Goal: Check status: Check status

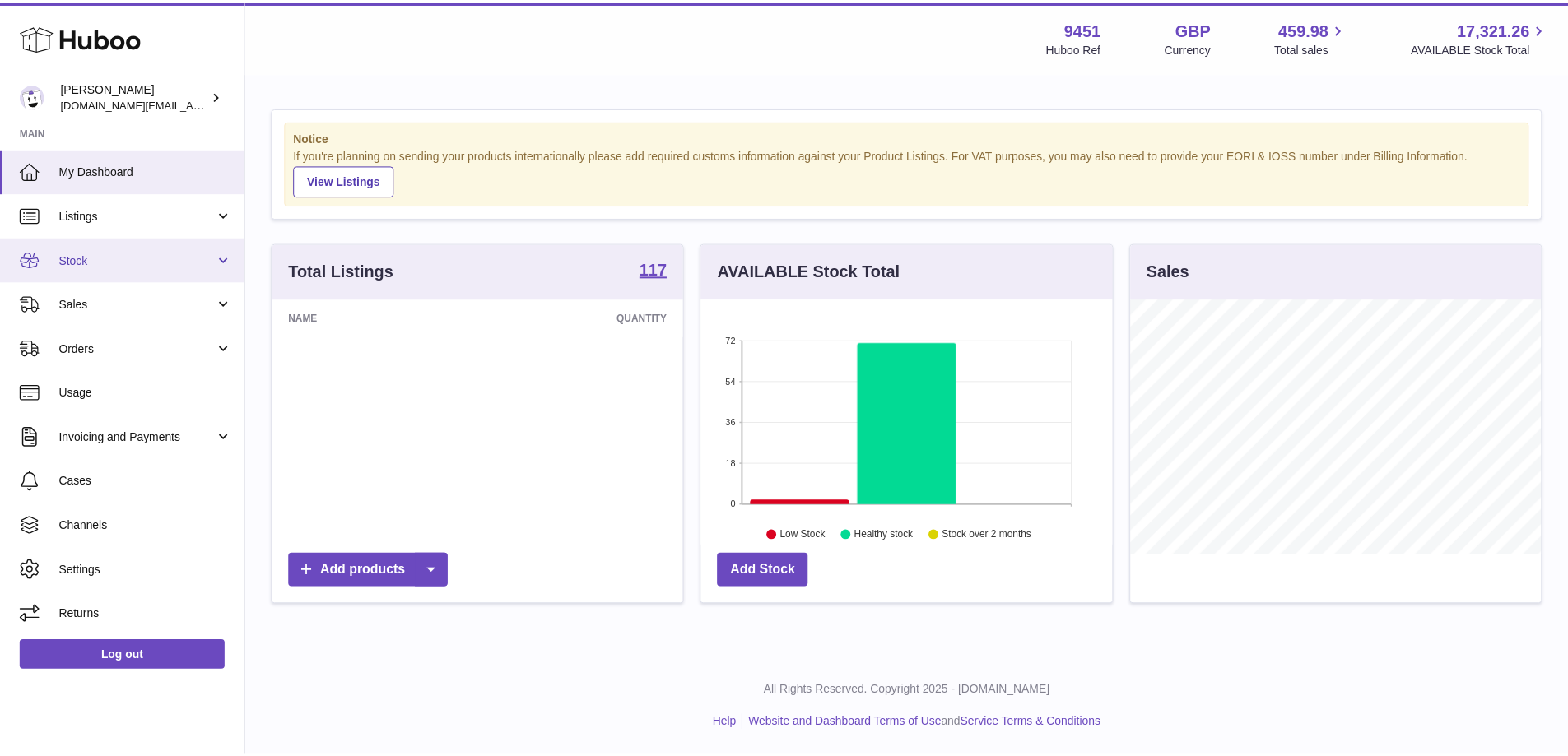
scroll to position [822565, 822581]
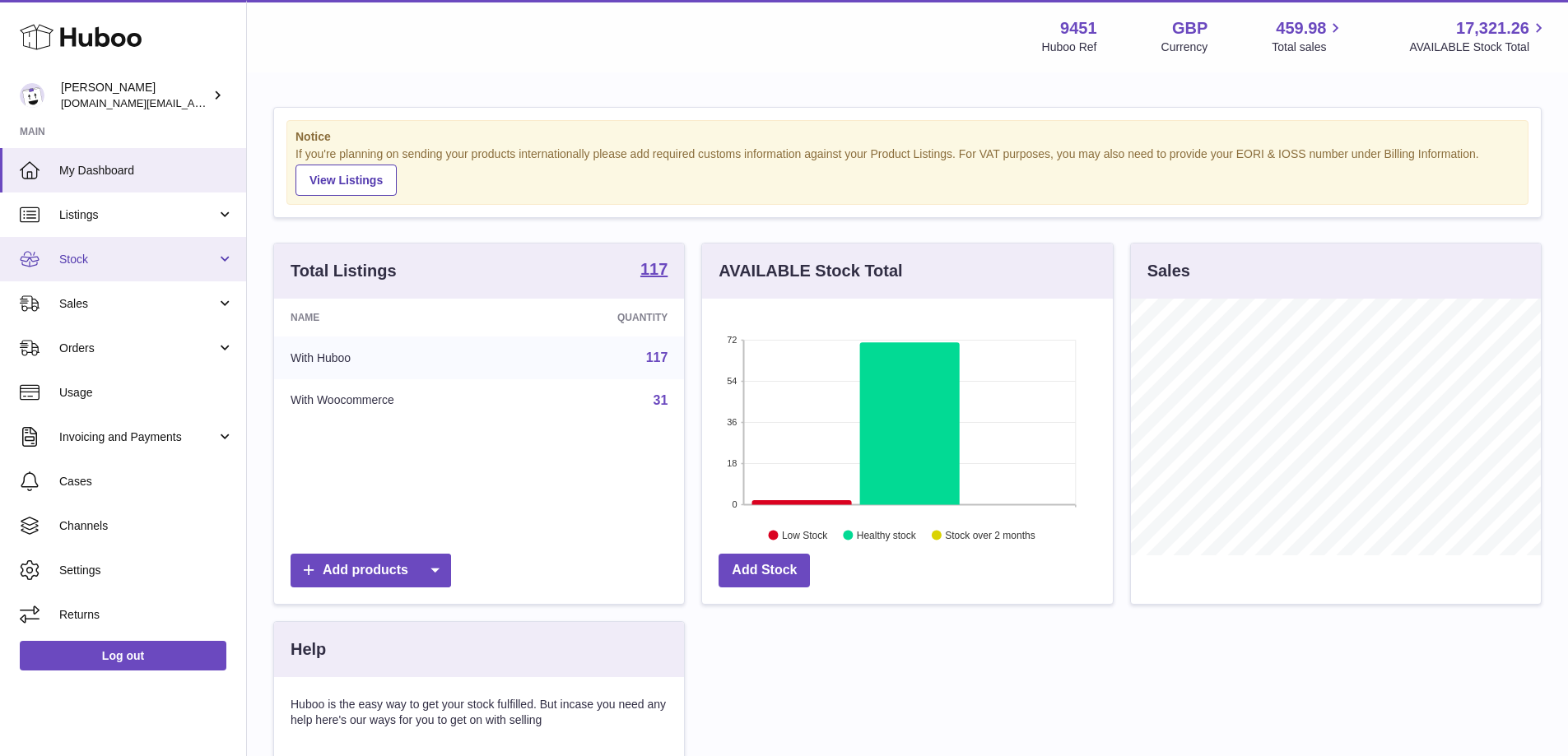
click at [212, 268] on link "Stock" at bounding box center [123, 258] width 246 height 44
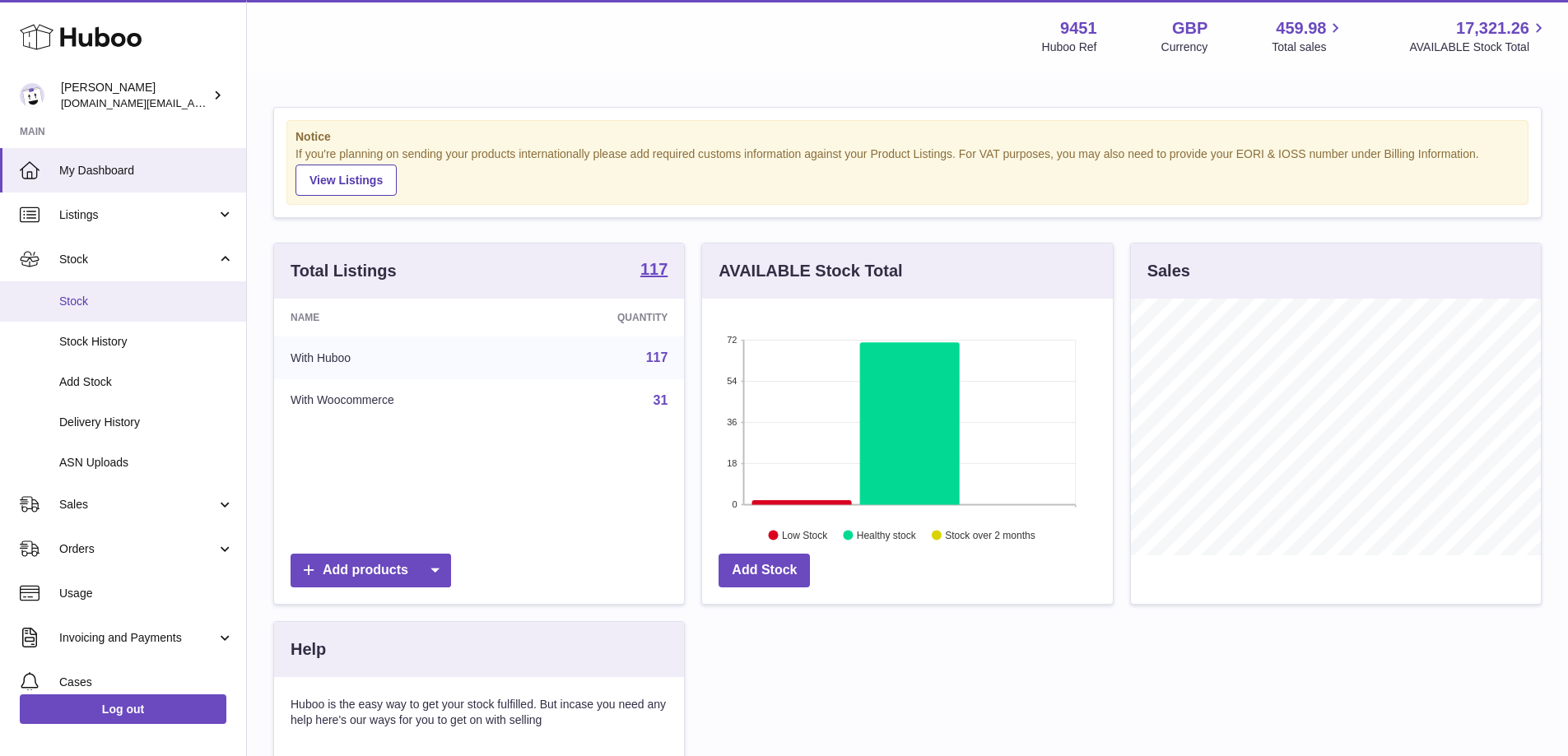
click at [133, 307] on span "Stock" at bounding box center [146, 302] width 175 height 16
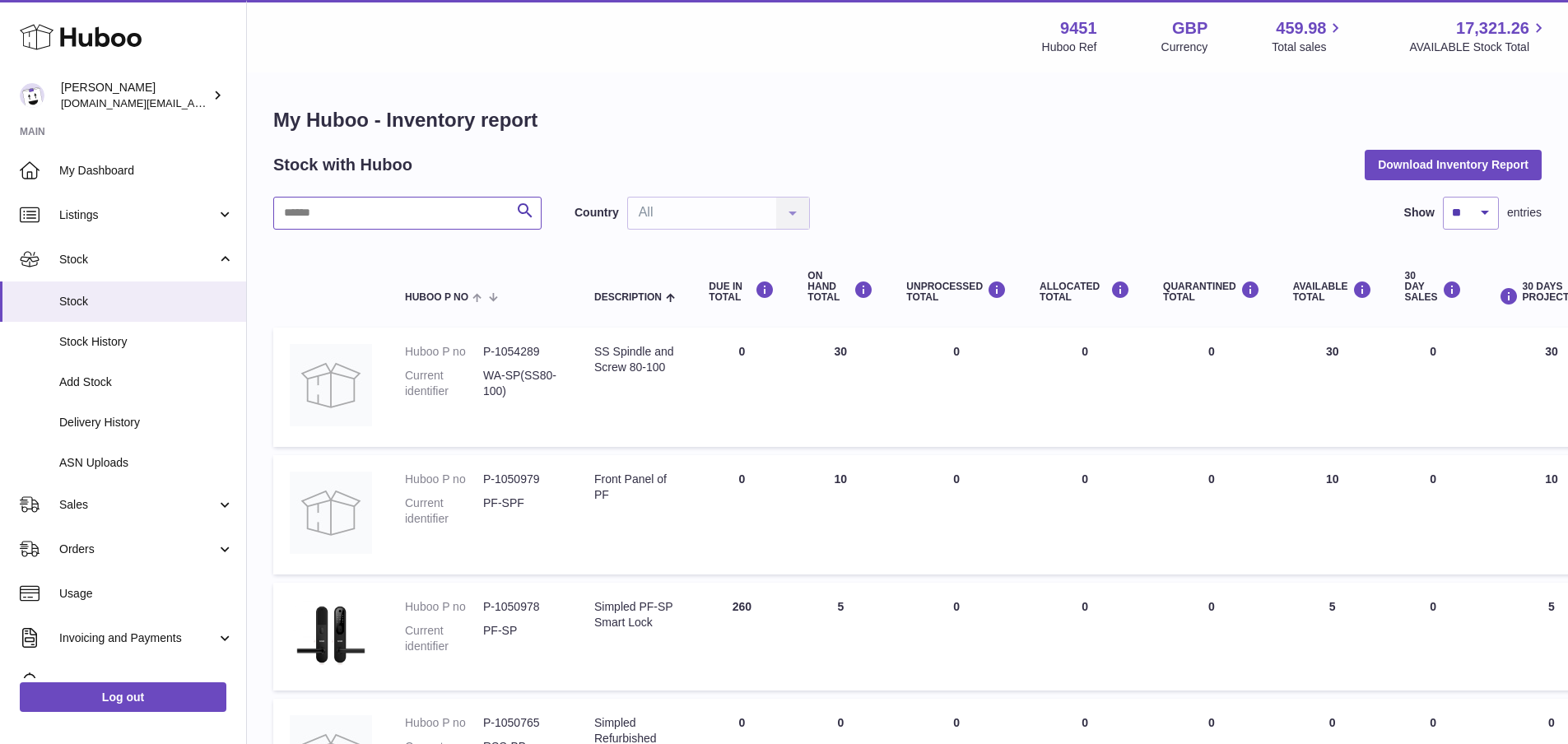
click at [412, 211] on input "text" at bounding box center [407, 213] width 268 height 33
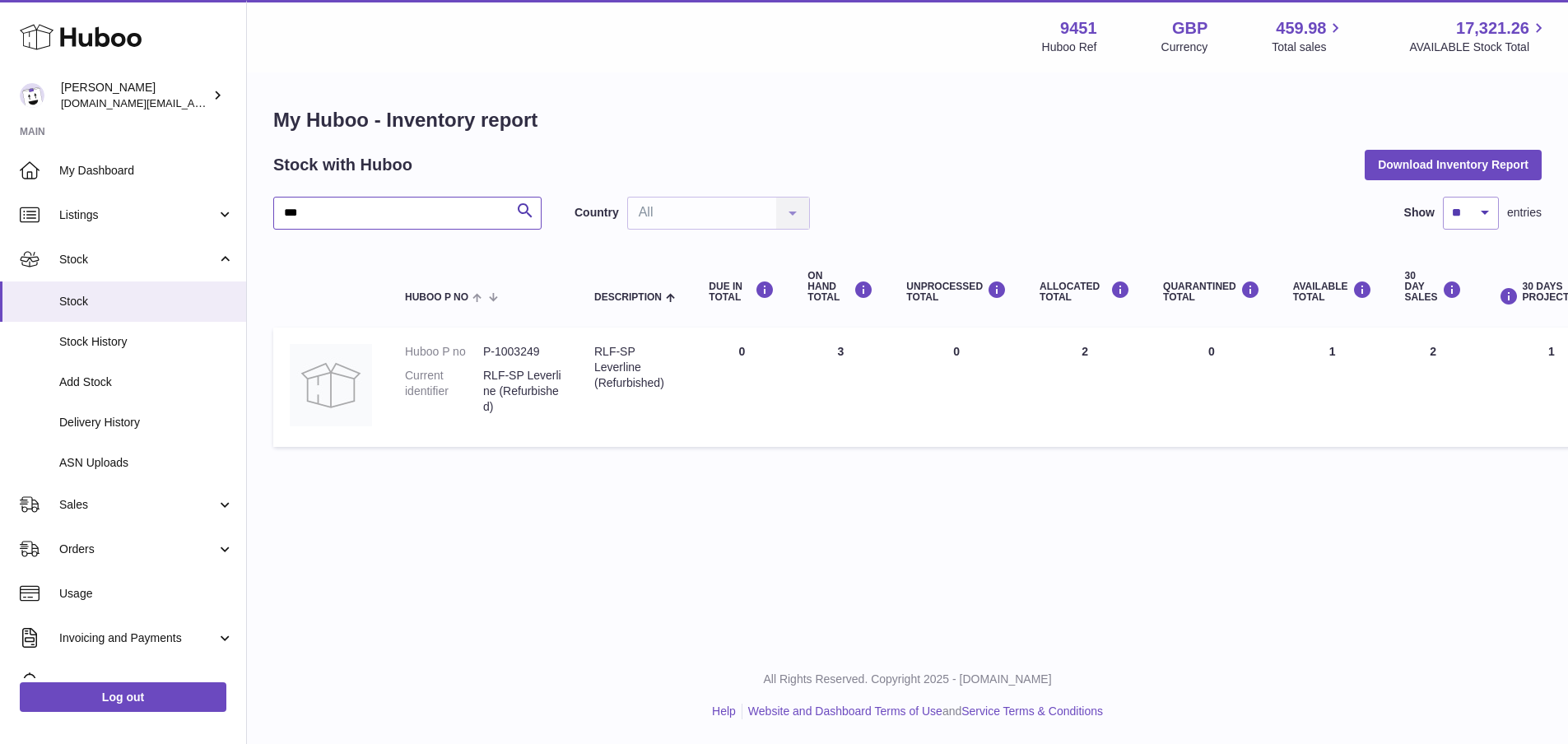
type input "***"
click at [219, 500] on link "Sales" at bounding box center [123, 504] width 246 height 44
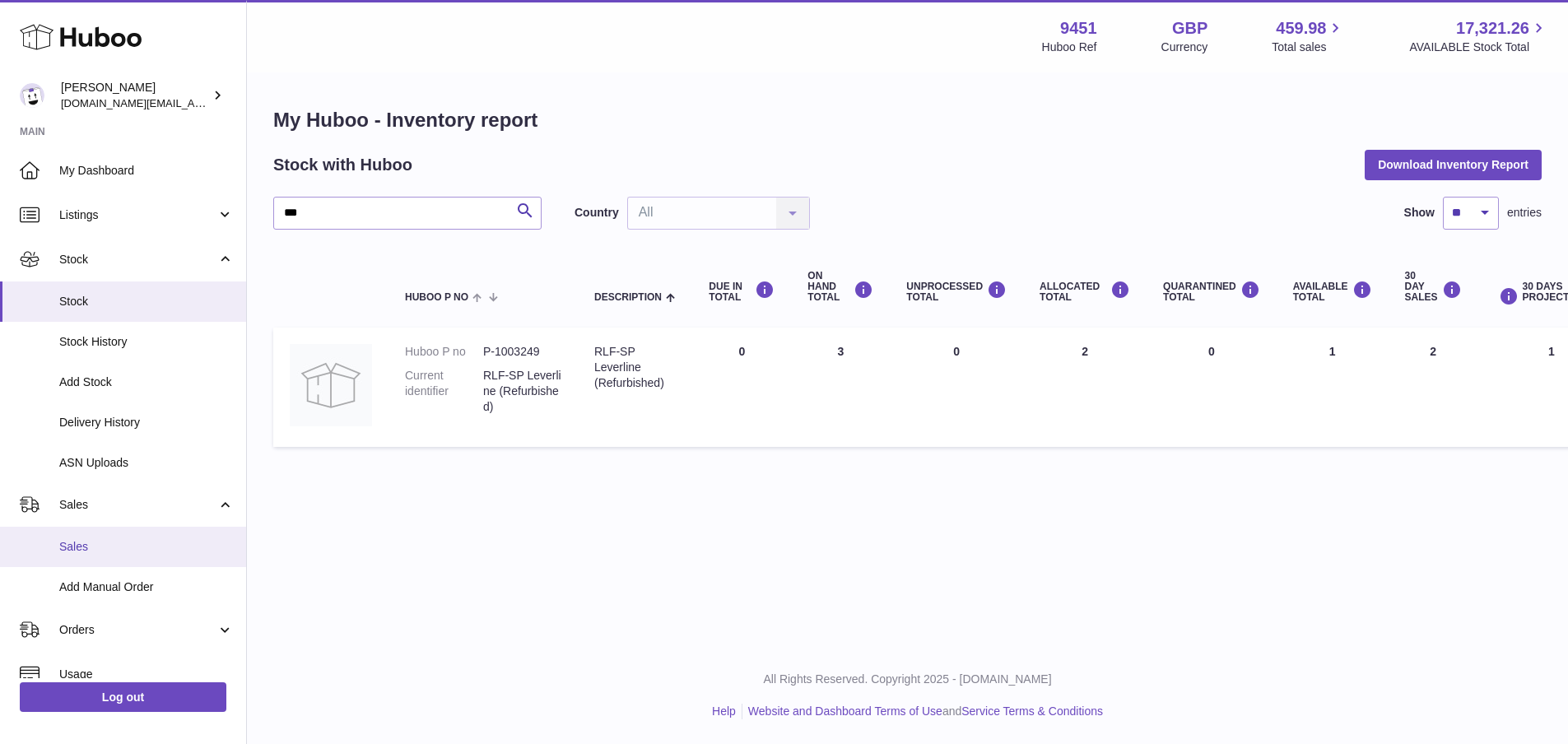
click at [104, 552] on span "Sales" at bounding box center [146, 547] width 175 height 16
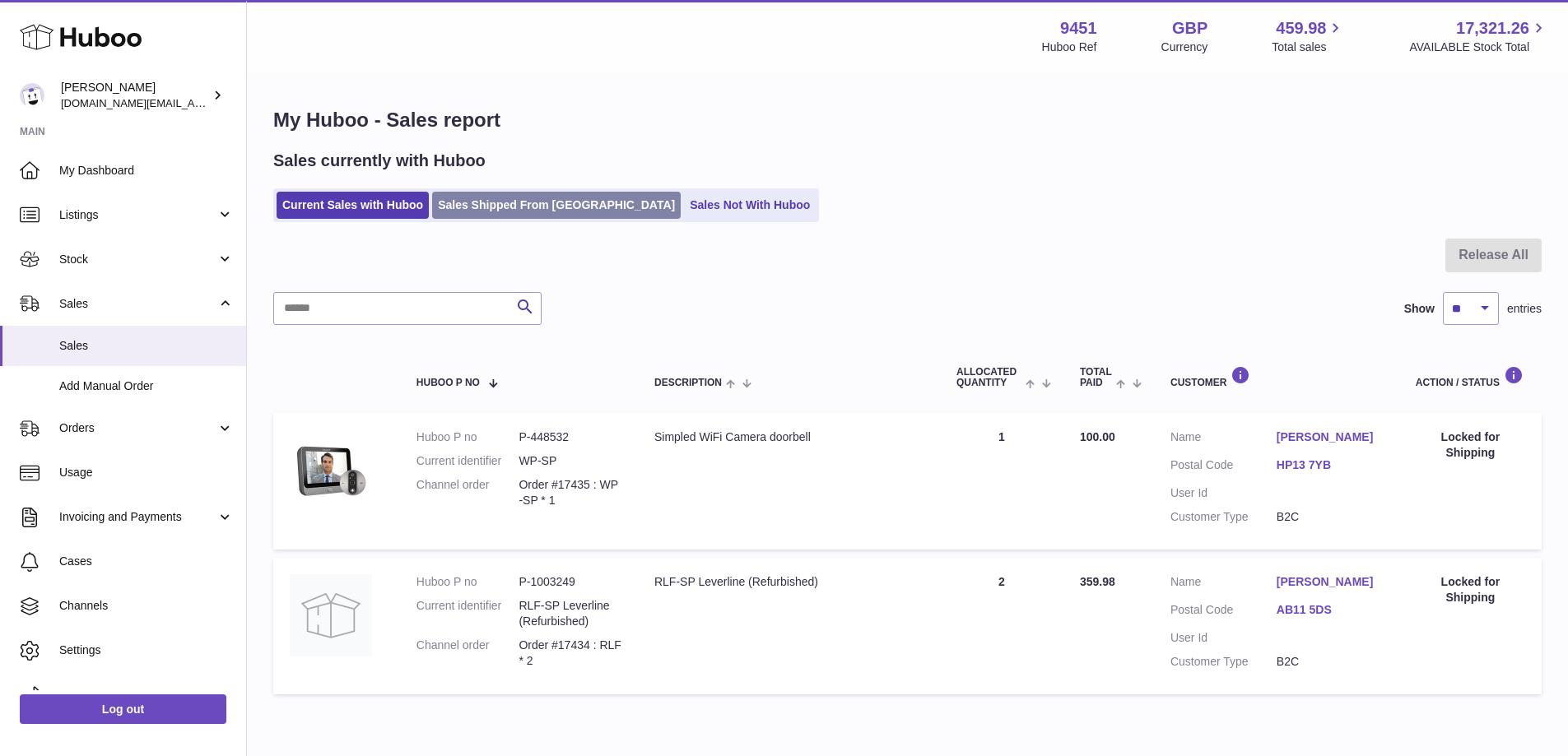
click at [513, 202] on link "Sales Shipped From [GEOGRAPHIC_DATA]" at bounding box center [557, 204] width 249 height 27
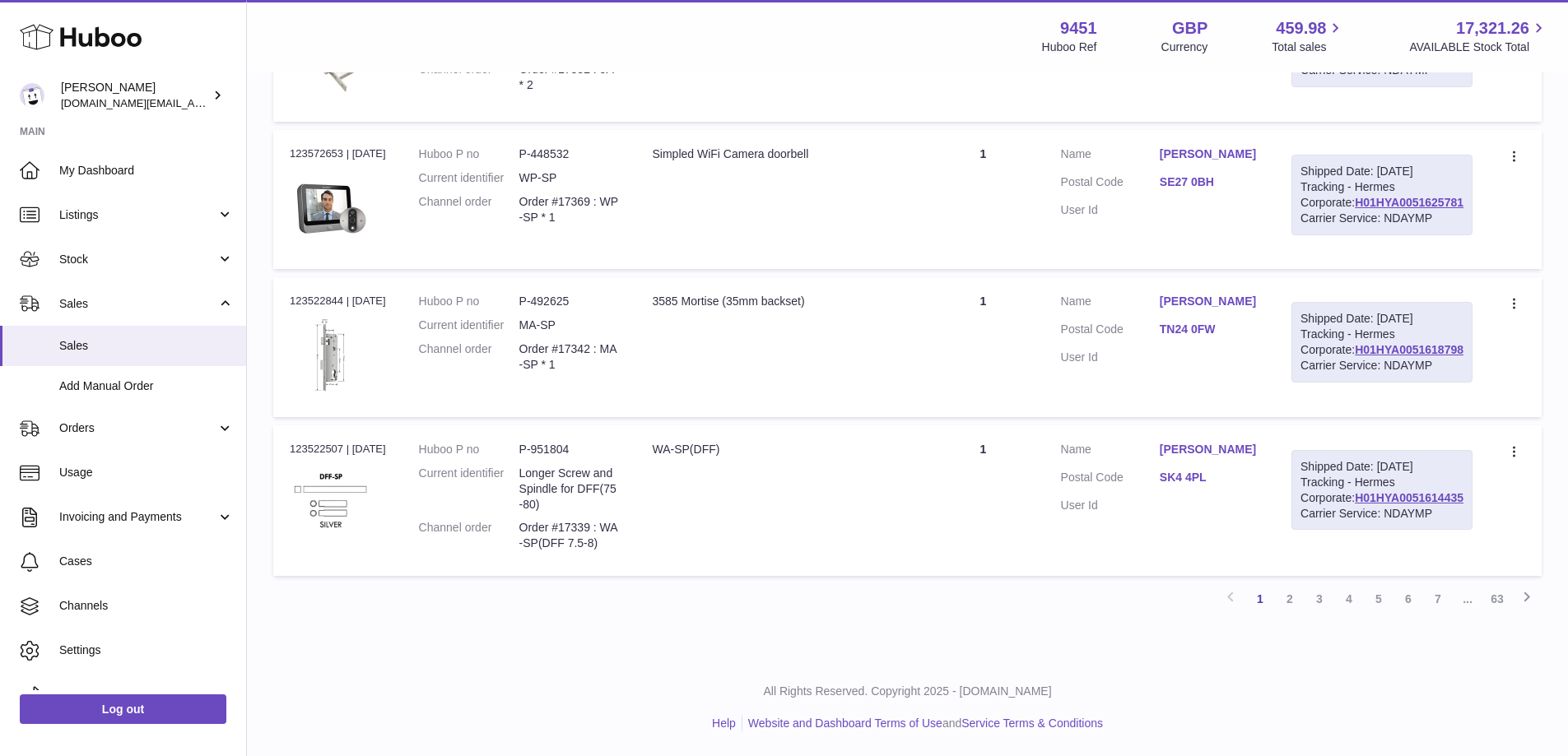
scroll to position [1650, 0]
click at [1298, 598] on link "2" at bounding box center [1290, 599] width 30 height 30
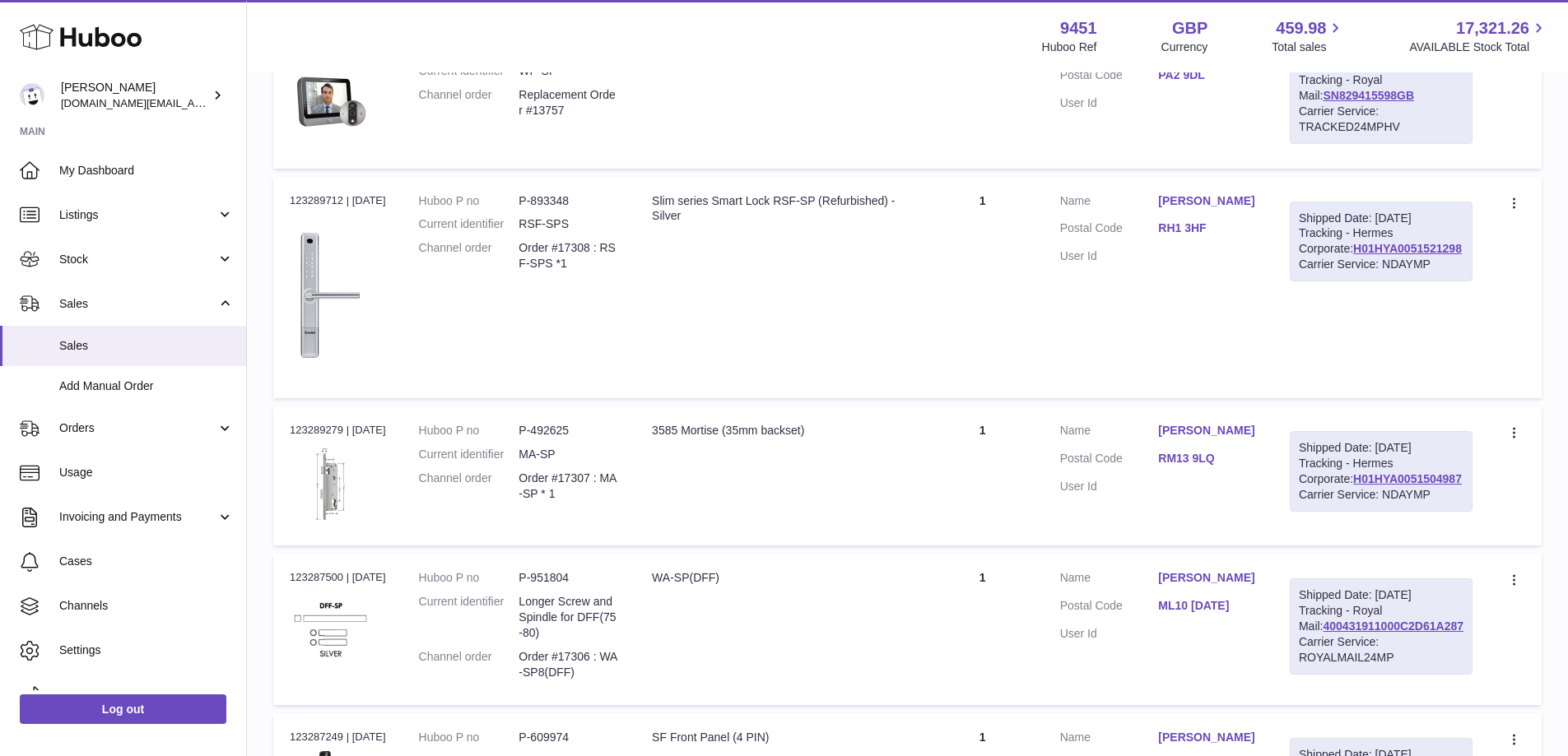
scroll to position [512, 0]
click at [1558, 385] on div "My Huboo - Sales report Shipped Current Sales with Huboo Sales Shipped From Hub…" at bounding box center [908, 554] width 1321 height 1984
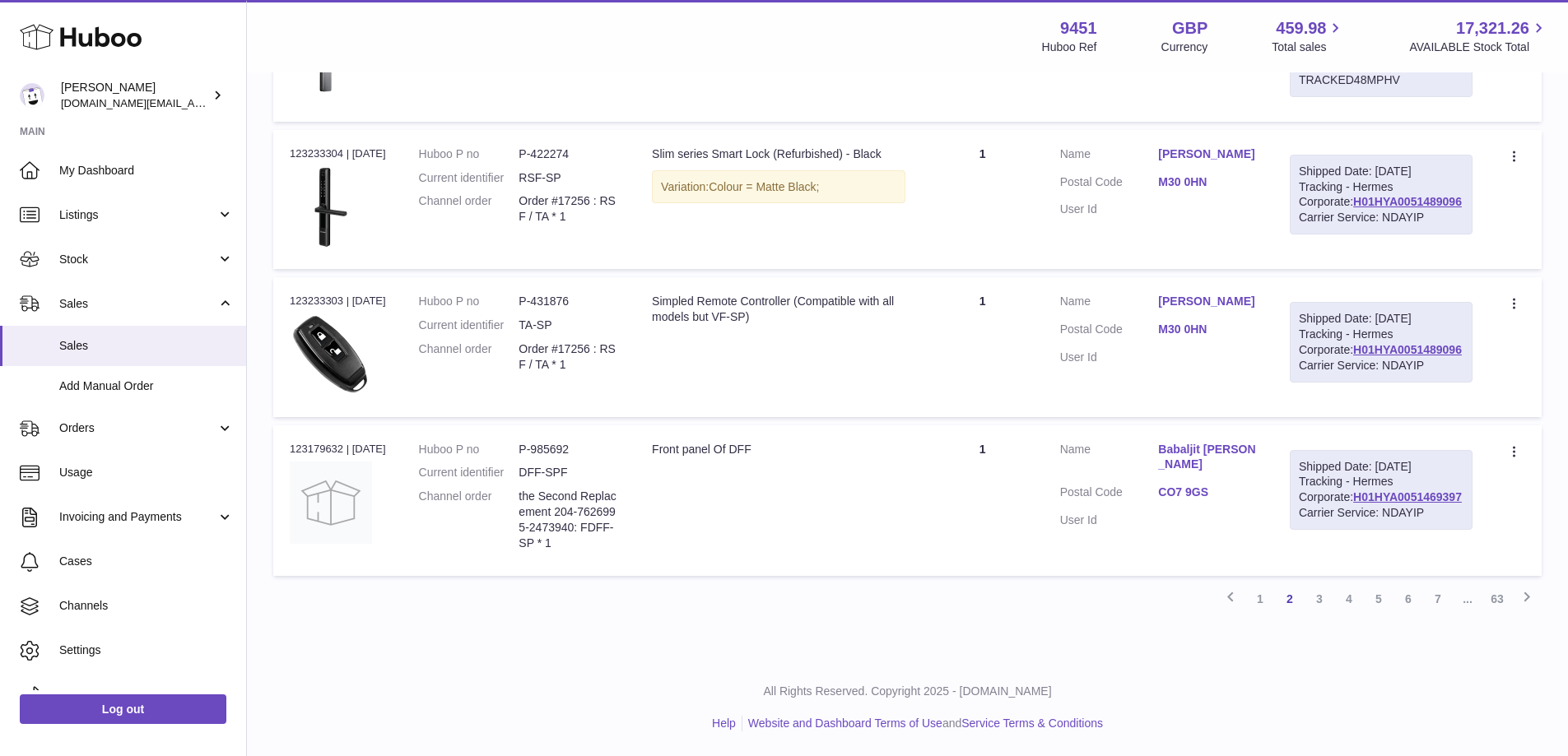
scroll to position [1556, 0]
click at [1256, 600] on link "1" at bounding box center [1260, 599] width 30 height 30
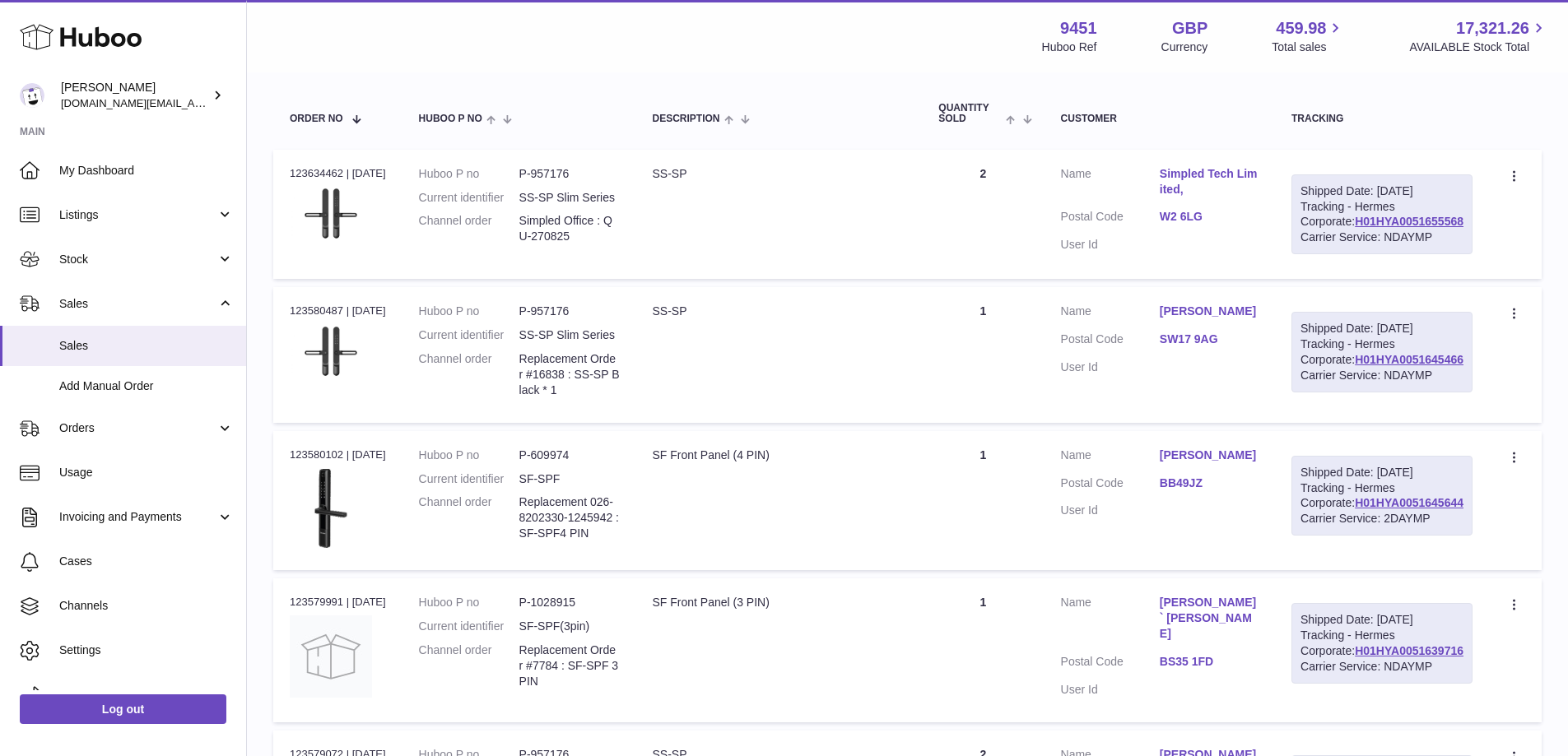
scroll to position [213, 0]
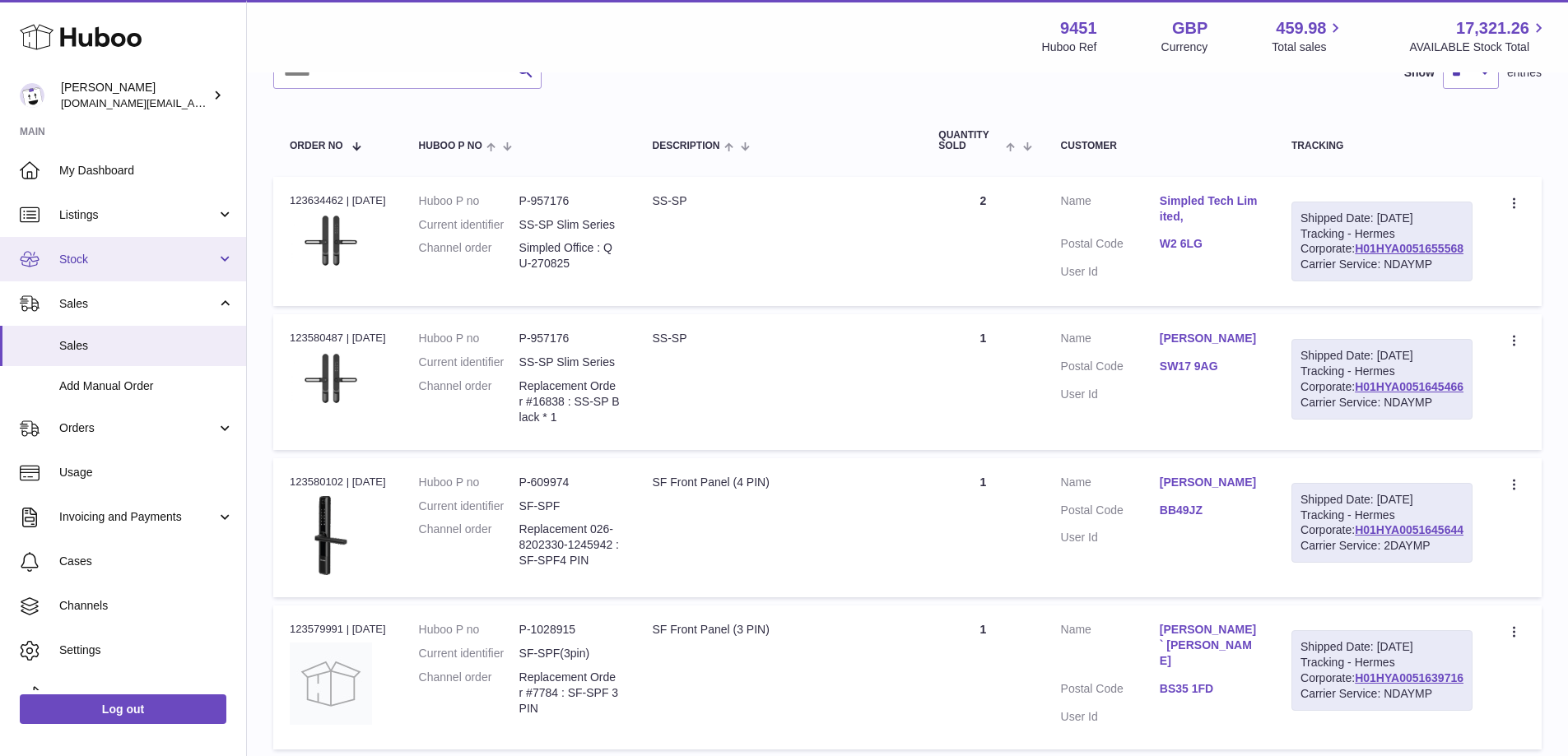
click at [166, 271] on link "Stock" at bounding box center [123, 258] width 246 height 44
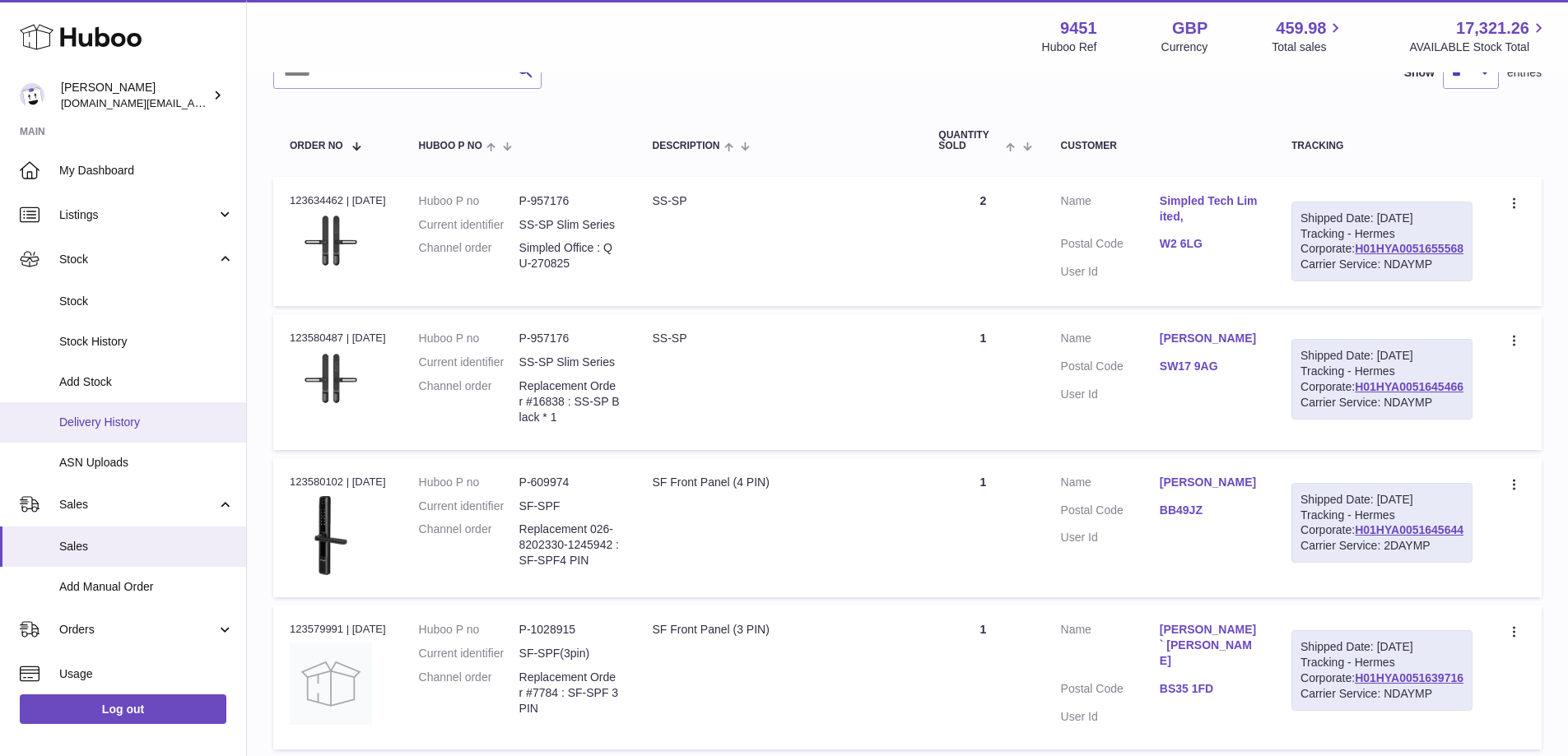
click at [175, 424] on span "Delivery History" at bounding box center [146, 423] width 175 height 16
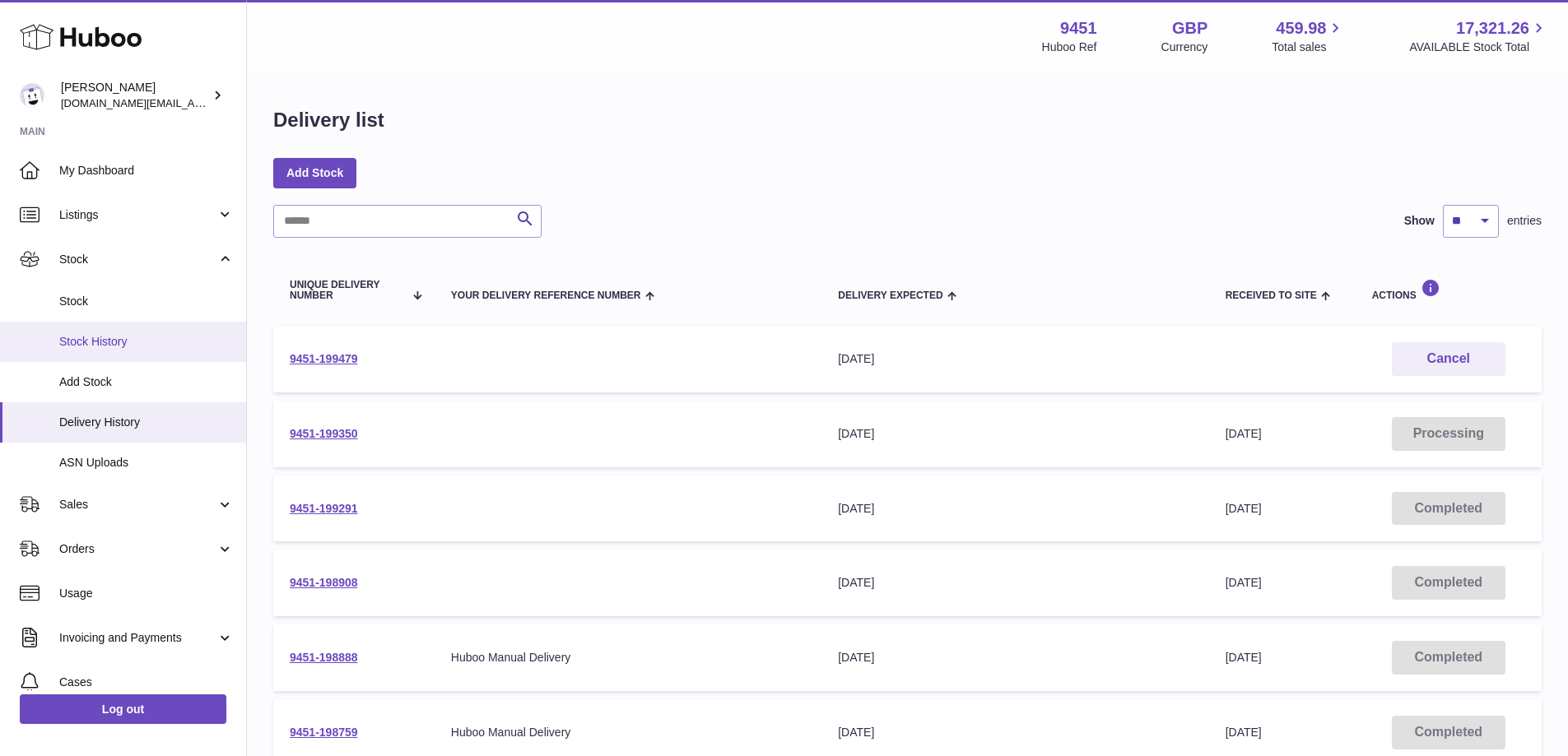
click at [119, 350] on link "Stock History" at bounding box center [123, 342] width 246 height 40
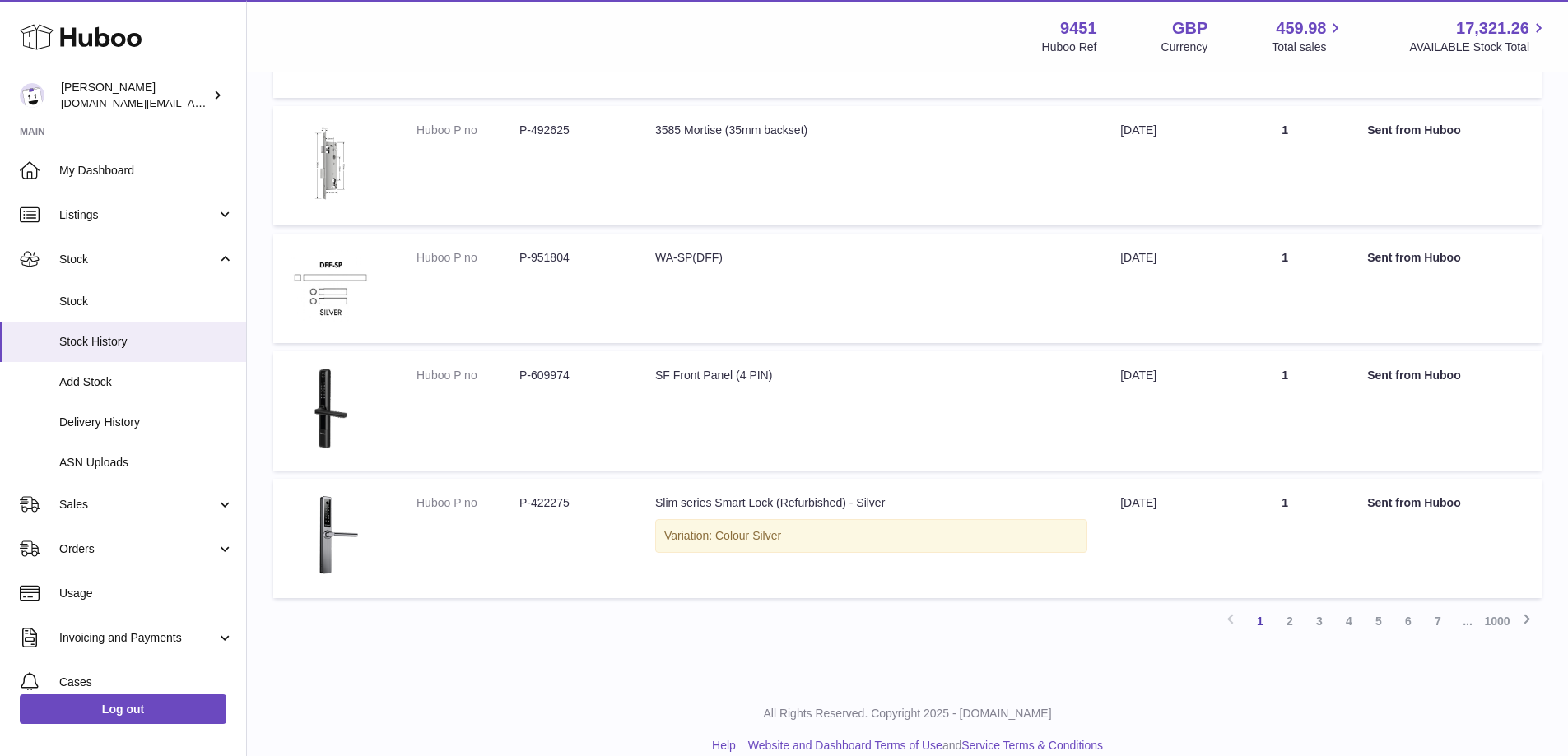
scroll to position [887, 0]
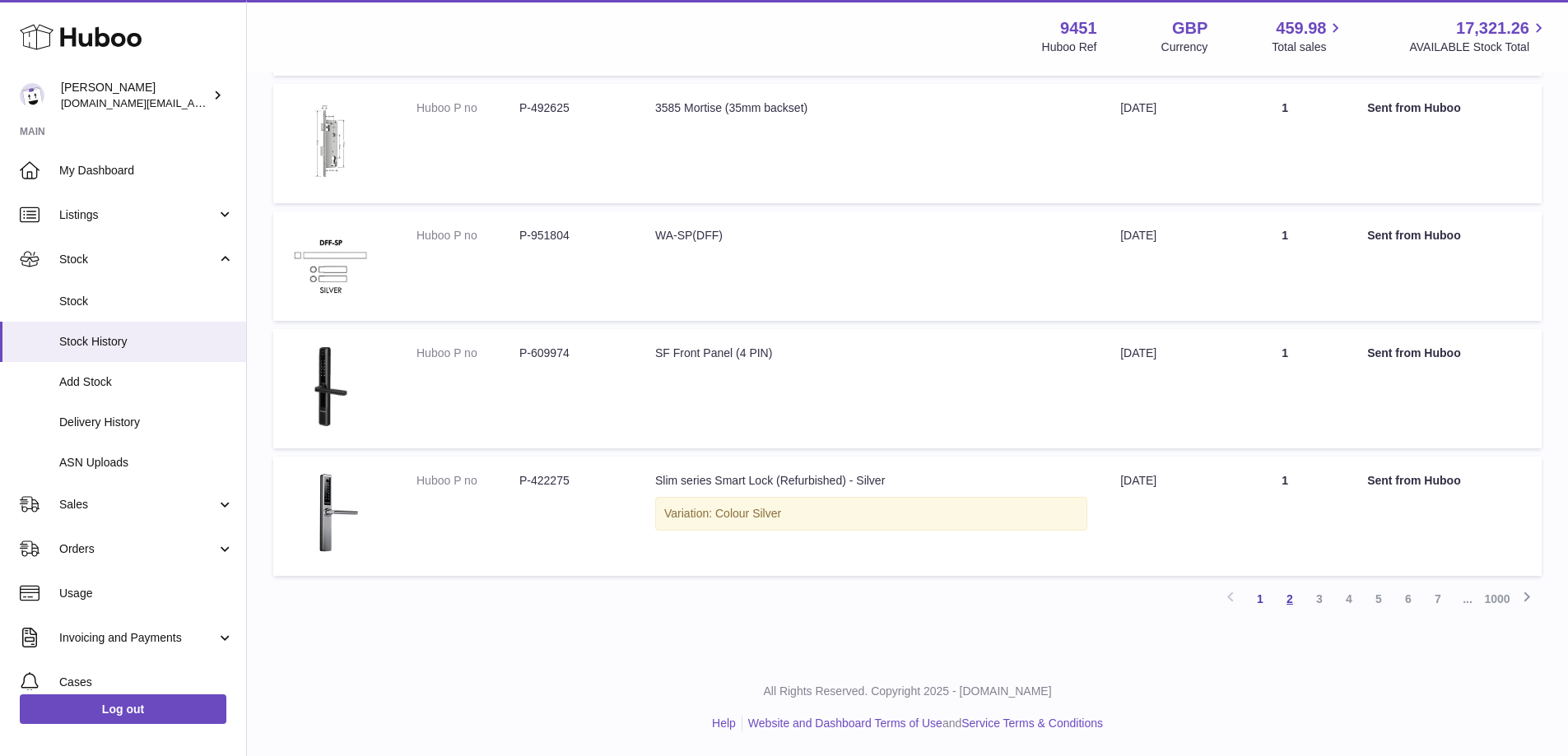
click at [1294, 605] on link "2" at bounding box center [1290, 599] width 30 height 30
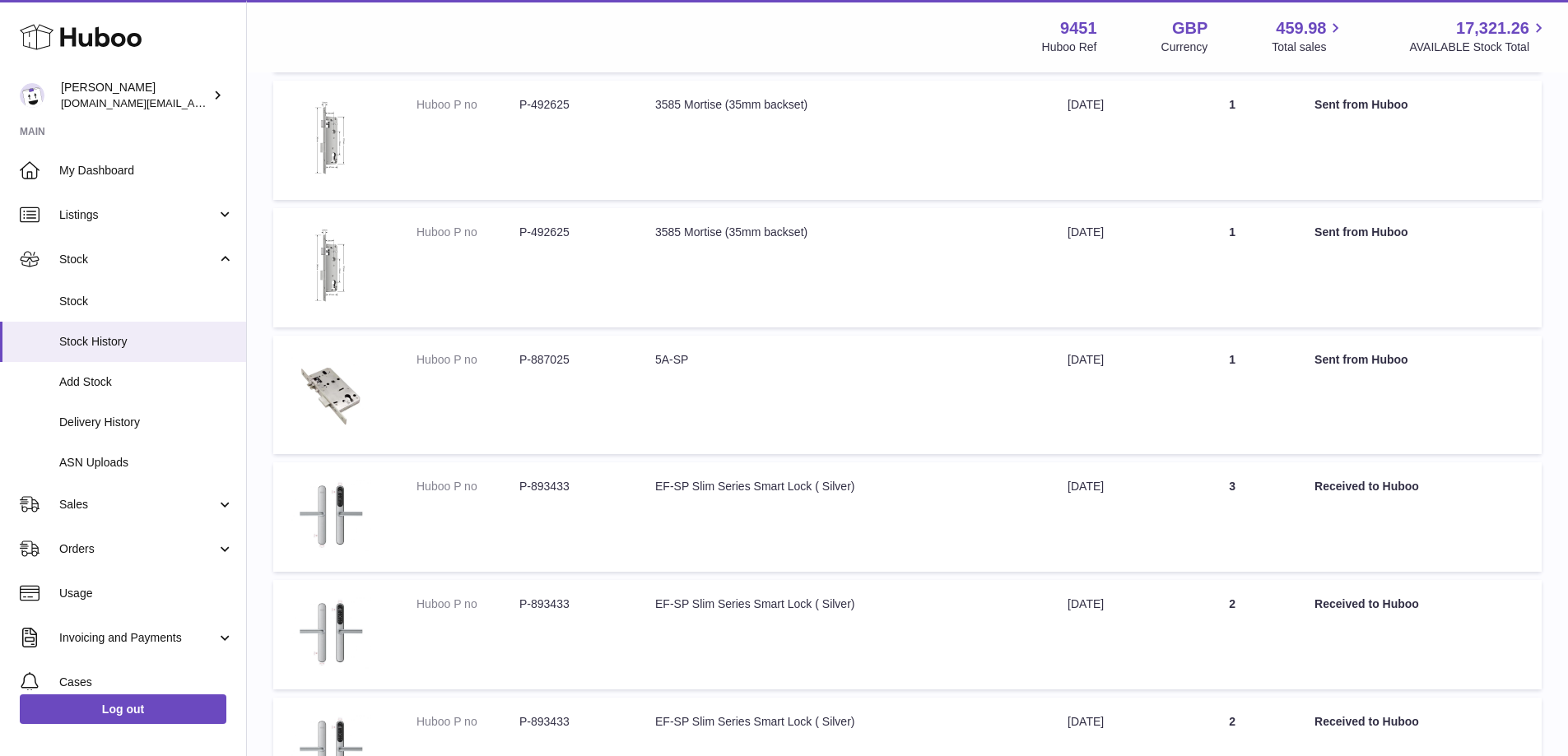
scroll to position [961, 0]
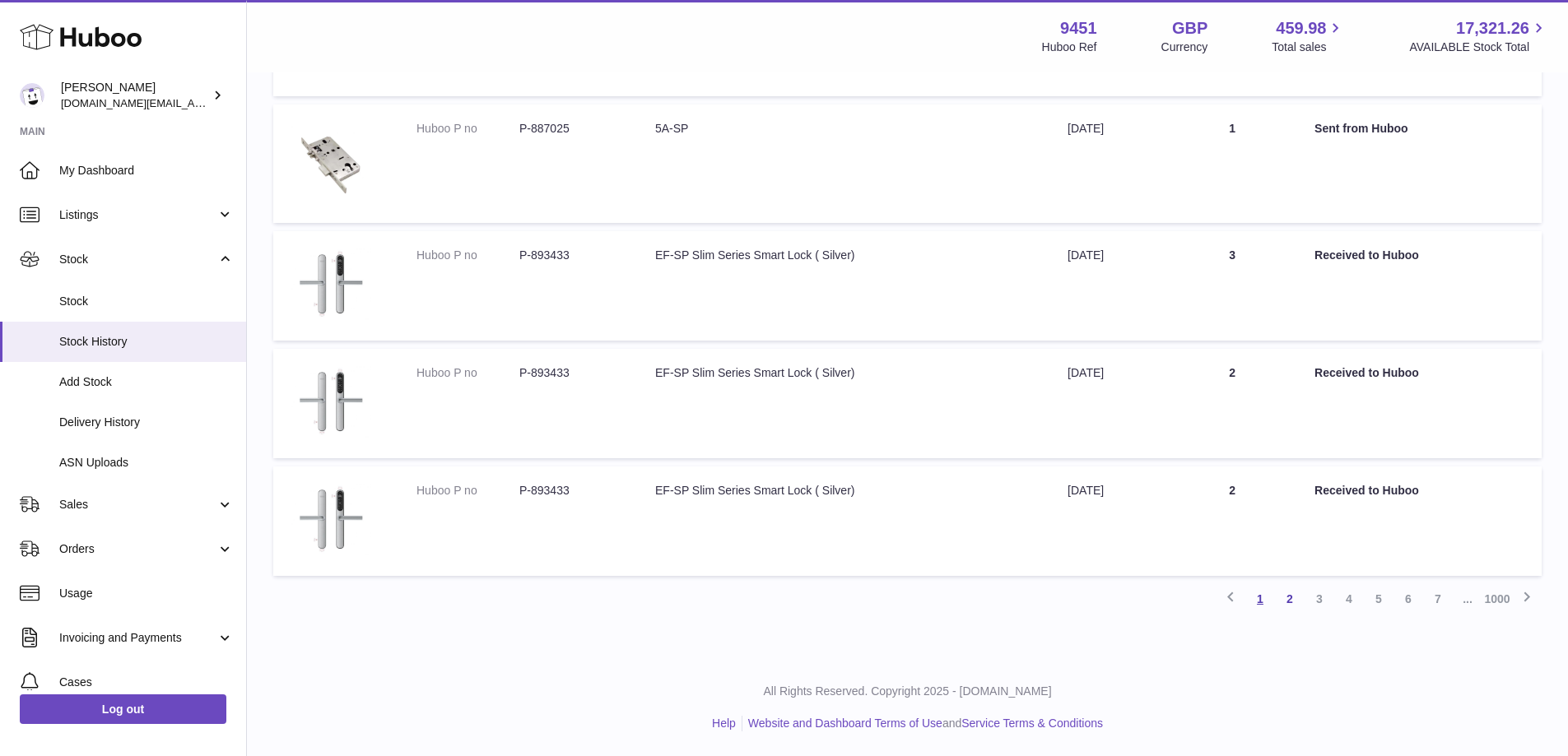
click at [1262, 604] on link "1" at bounding box center [1260, 599] width 30 height 30
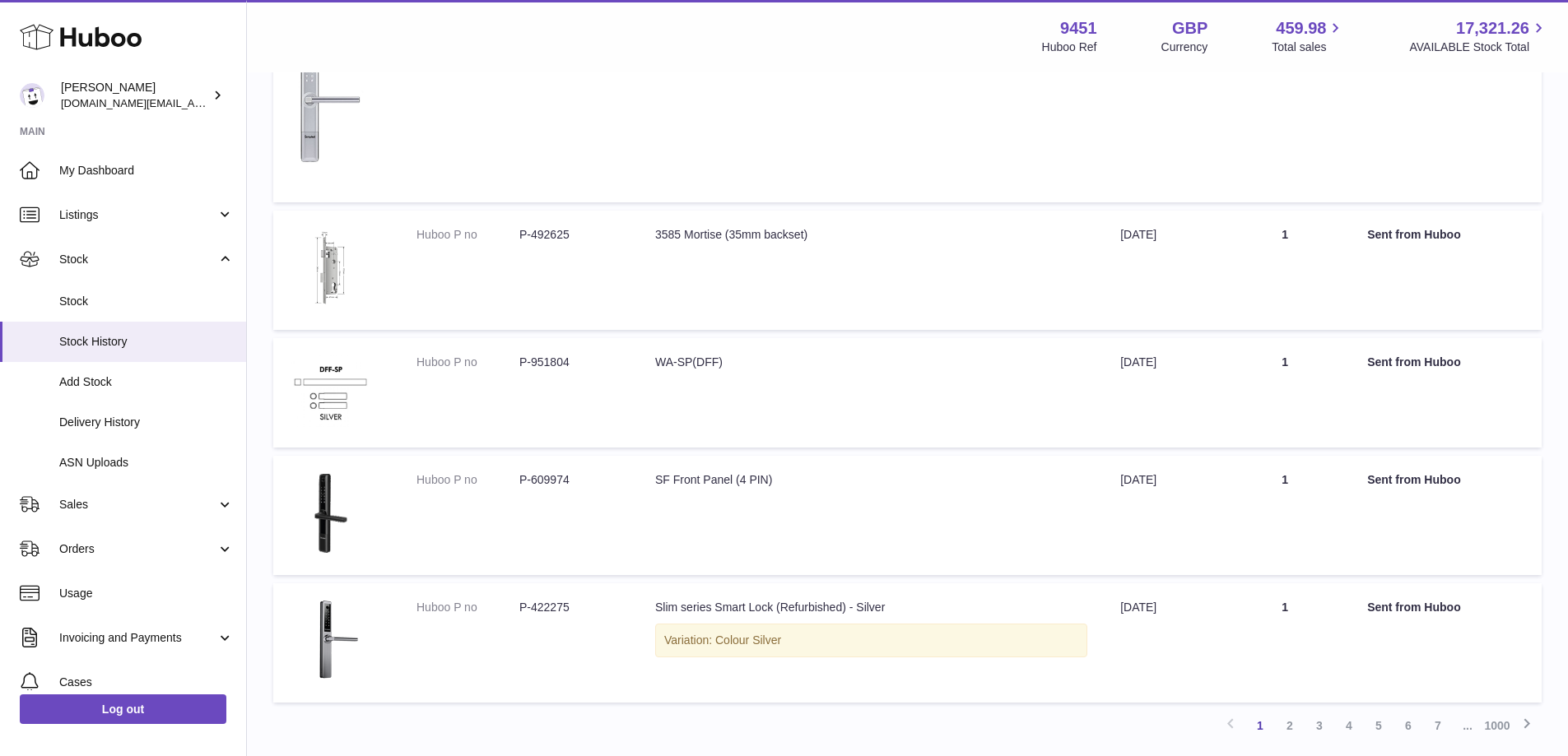
scroll to position [766, 0]
